Goal: Navigation & Orientation: Find specific page/section

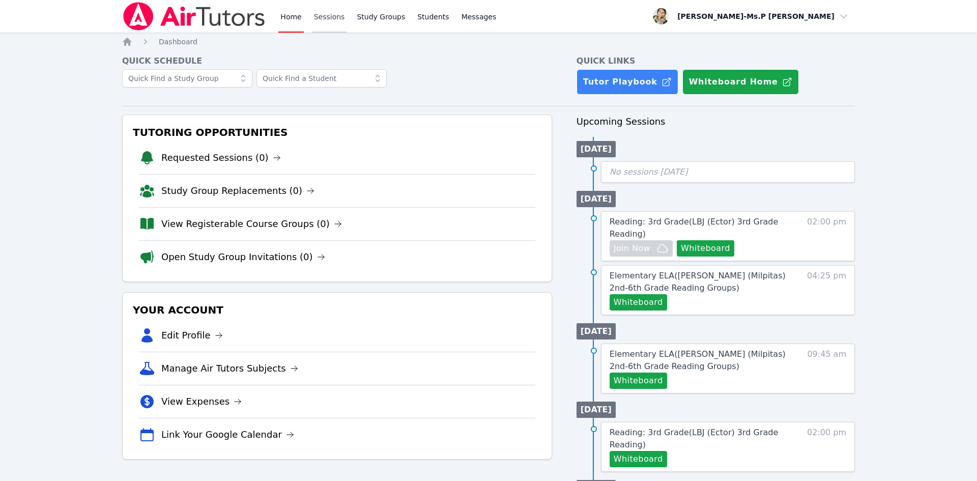
click at [327, 9] on link "Sessions" at bounding box center [329, 16] width 35 height 33
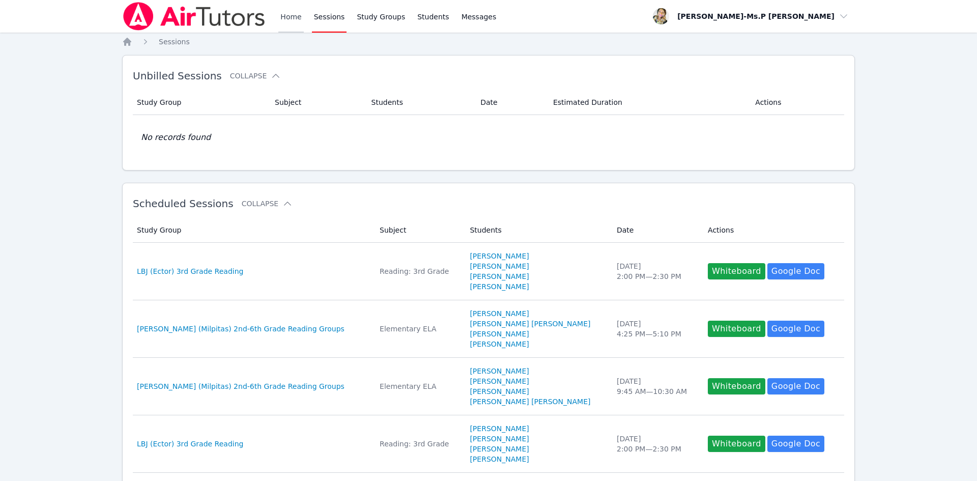
click at [282, 13] on link "Home" at bounding box center [290, 16] width 25 height 33
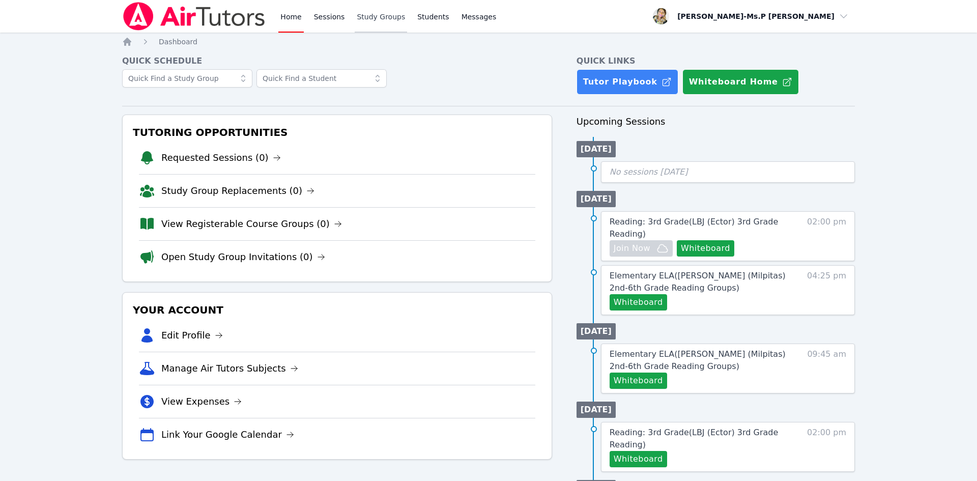
click at [377, 19] on link "Study Groups" at bounding box center [381, 16] width 52 height 33
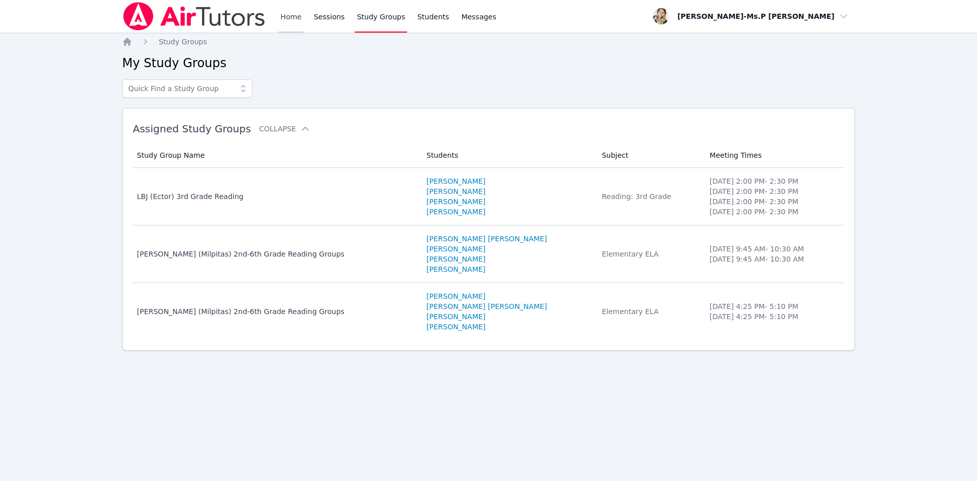
click at [300, 15] on link "Home" at bounding box center [290, 16] width 25 height 33
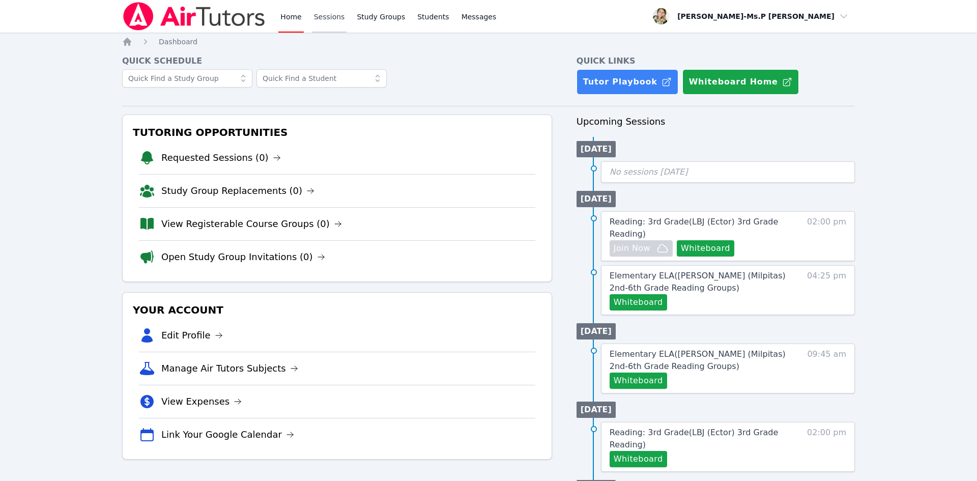
click at [322, 15] on link "Sessions" at bounding box center [329, 16] width 35 height 33
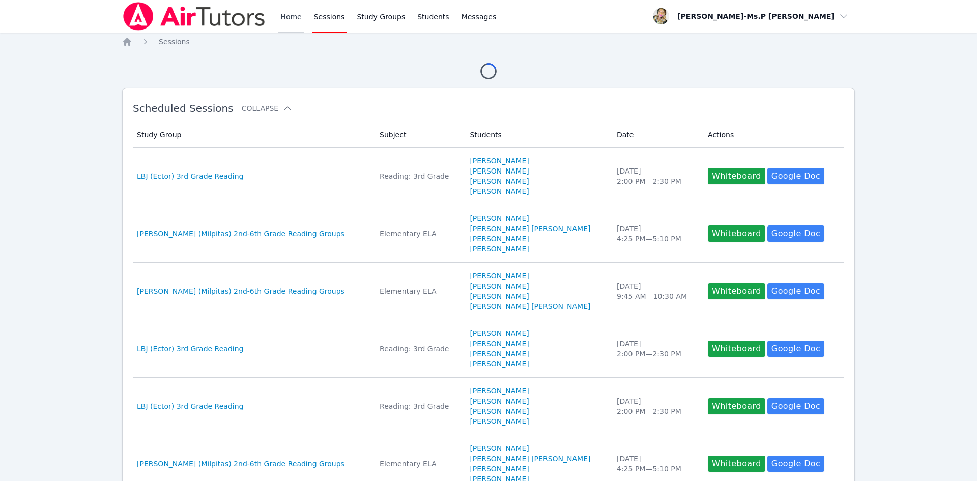
click at [281, 17] on link "Home" at bounding box center [290, 16] width 25 height 33
